Goal: Task Accomplishment & Management: Manage account settings

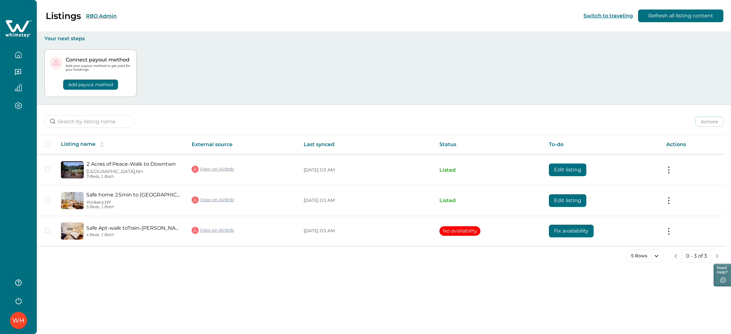
click at [101, 13] on button "RBO Admin" at bounding box center [101, 16] width 31 height 6
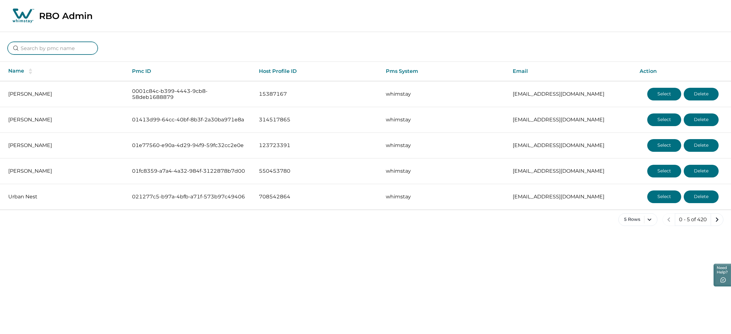
click at [79, 43] on input at bounding box center [53, 48] width 90 height 13
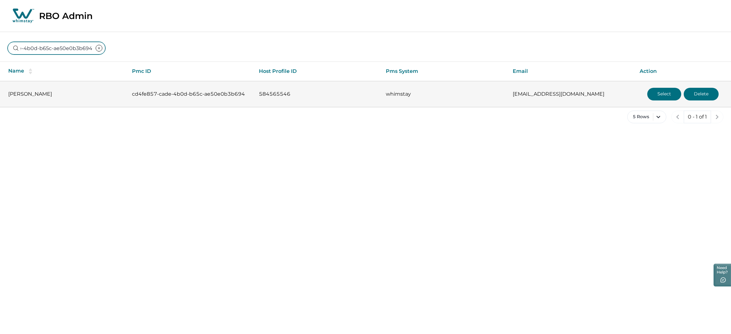
type input "cd4fe857-cade-4b0d-b65c-ae50e0b3b694"
click at [665, 96] on button "Select" at bounding box center [664, 94] width 34 height 13
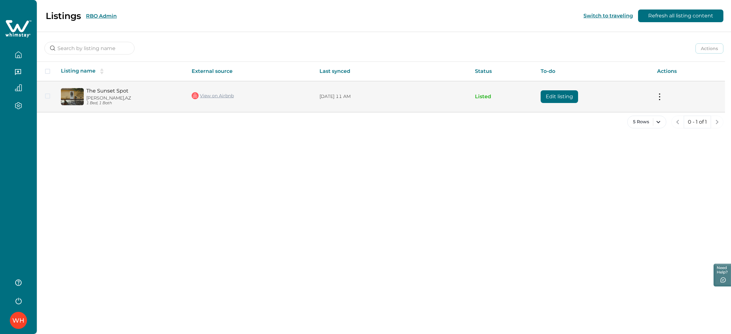
click at [555, 95] on button "Edit listing" at bounding box center [559, 96] width 37 height 13
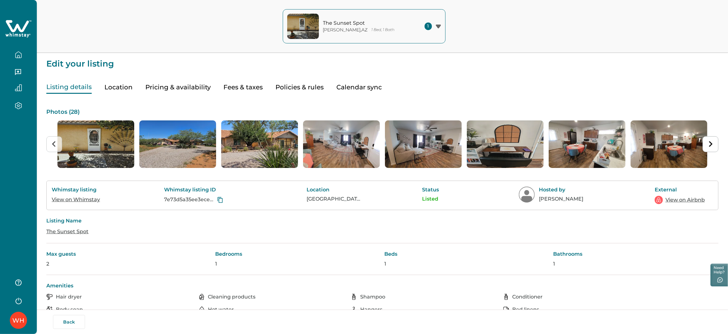
click at [16, 27] on icon at bounding box center [17, 26] width 23 height 12
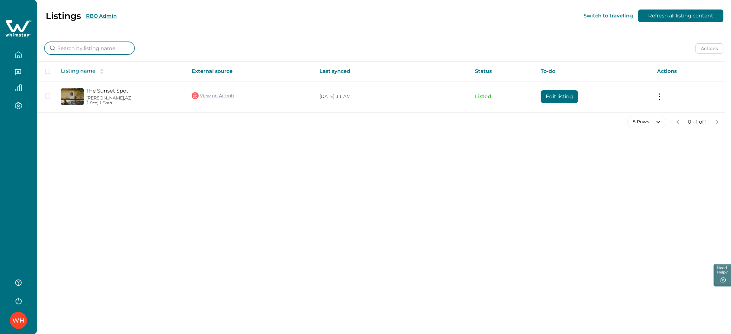
click at [95, 47] on input at bounding box center [89, 48] width 90 height 13
click at [113, 12] on div "Listings RBO Admin" at bounding box center [62, 15] width 109 height 11
click at [109, 13] on button "RBO Admin" at bounding box center [101, 16] width 31 height 6
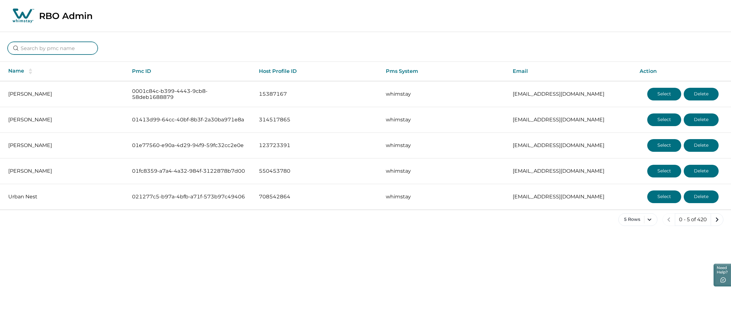
click at [62, 50] on input at bounding box center [53, 48] width 90 height 13
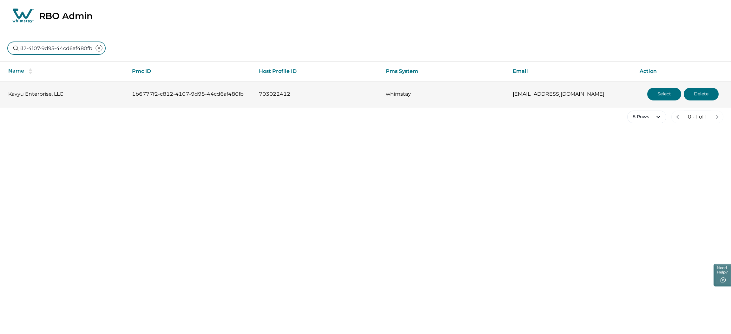
type input "1b6777f2-c812-4107-9d95-44cd6af480fb"
click at [654, 91] on button "Select" at bounding box center [664, 94] width 34 height 13
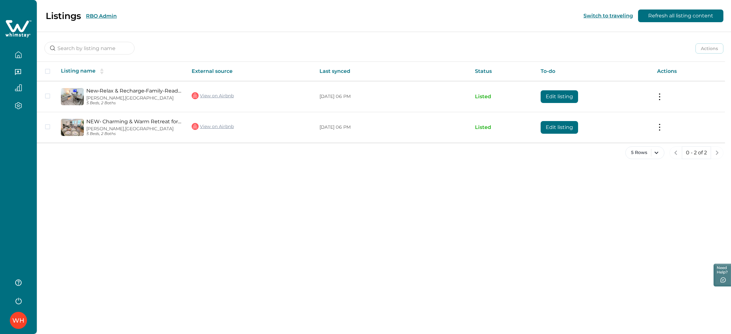
click at [521, 33] on div "Actions Actions Publish listing Unlist listing" at bounding box center [384, 43] width 694 height 23
click at [104, 11] on div "Listings RBO Admin" at bounding box center [62, 15] width 109 height 11
click at [104, 18] on button "RBO Admin" at bounding box center [101, 16] width 31 height 6
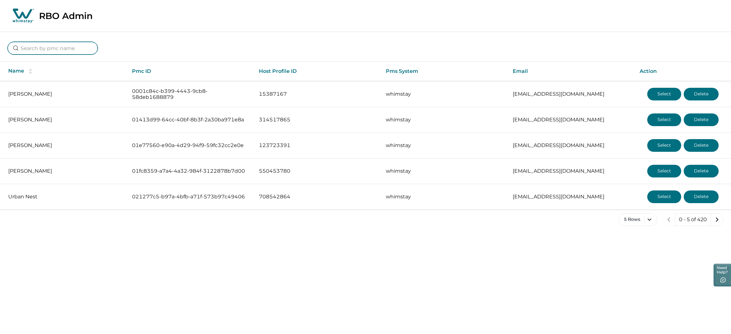
click at [77, 48] on input at bounding box center [53, 48] width 90 height 13
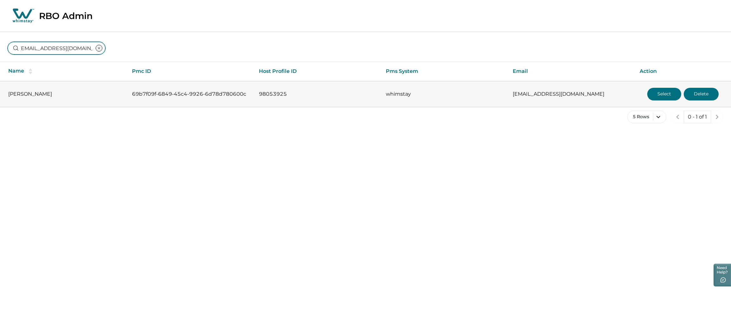
type input "[EMAIL_ADDRESS][DOMAIN_NAME]"
click at [663, 95] on button "Select" at bounding box center [664, 94] width 34 height 13
